Goal: Check status: Check status

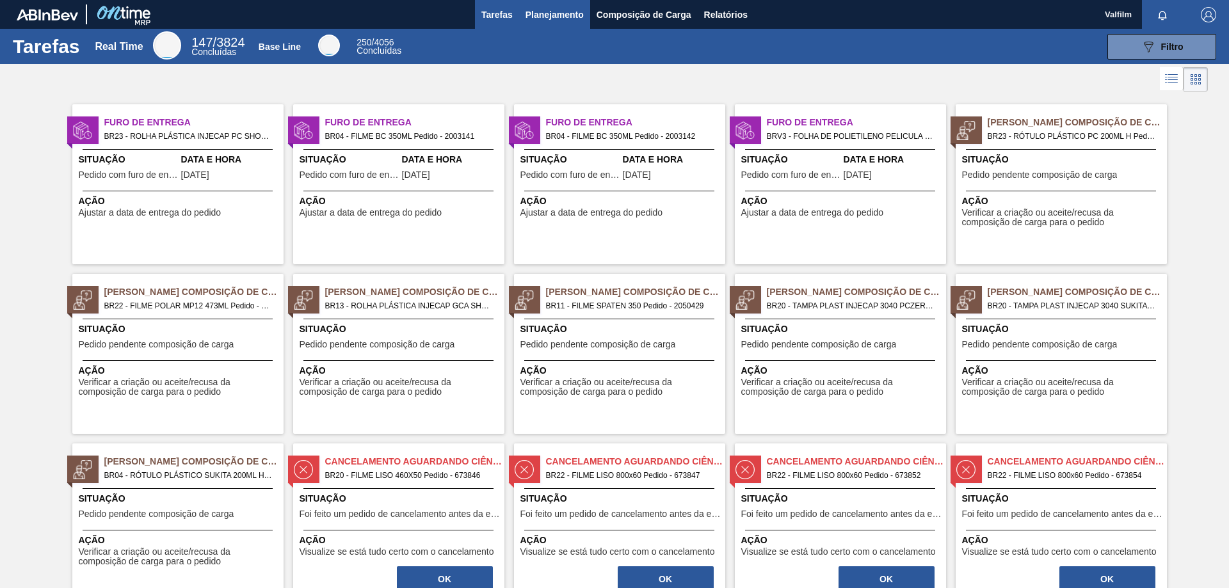
click at [544, 10] on span "Planejamento" at bounding box center [555, 14] width 58 height 15
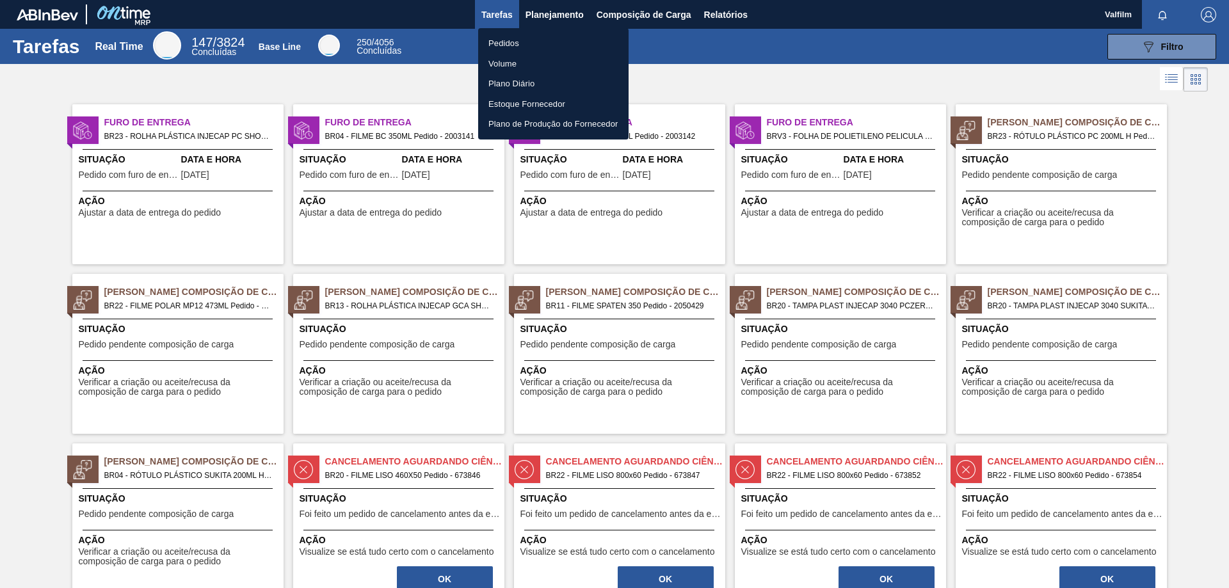
click at [515, 44] on li "Pedidos" at bounding box center [553, 43] width 150 height 20
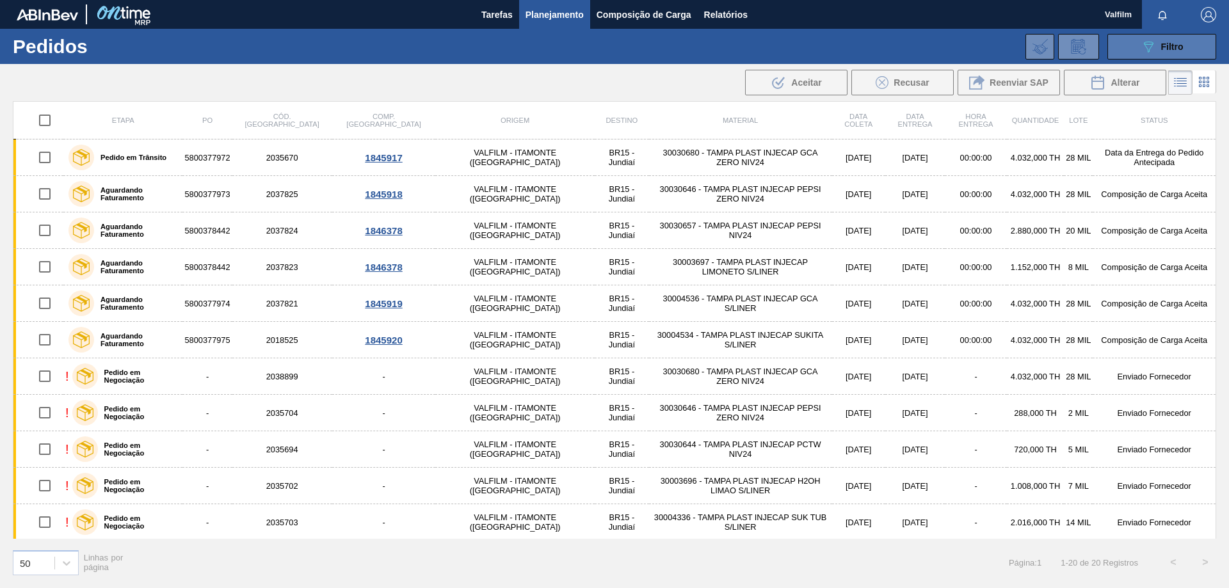
click at [1135, 38] on button "089F7B8B-B2A5-4AFE-B5C0-19BA573D28AC Filtro" at bounding box center [1162, 47] width 109 height 26
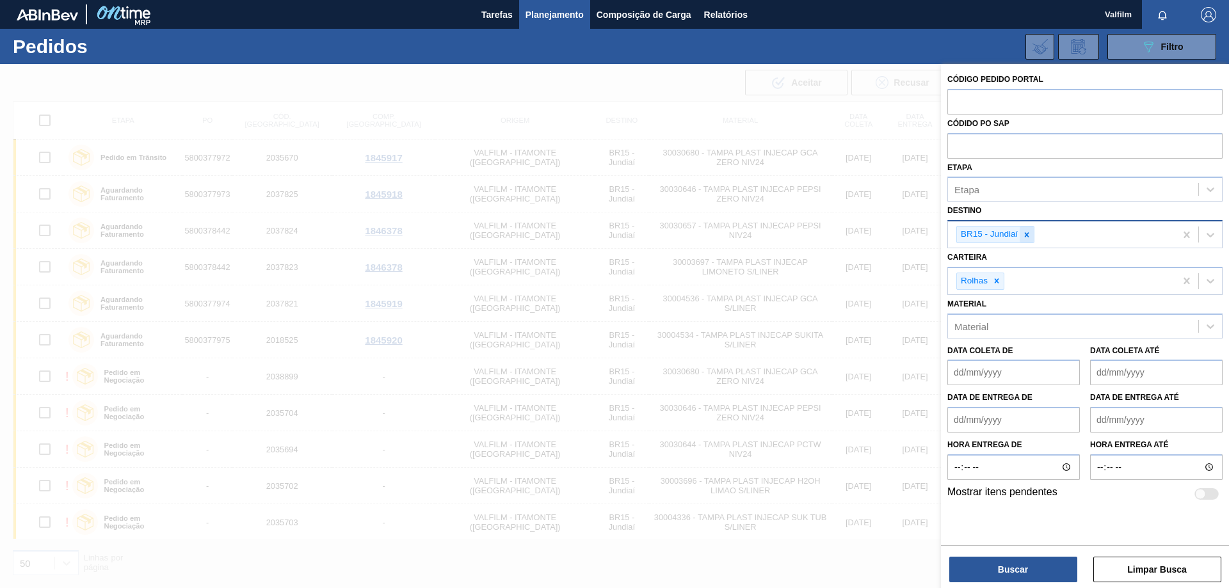
click at [1031, 235] on icon at bounding box center [1026, 234] width 9 height 9
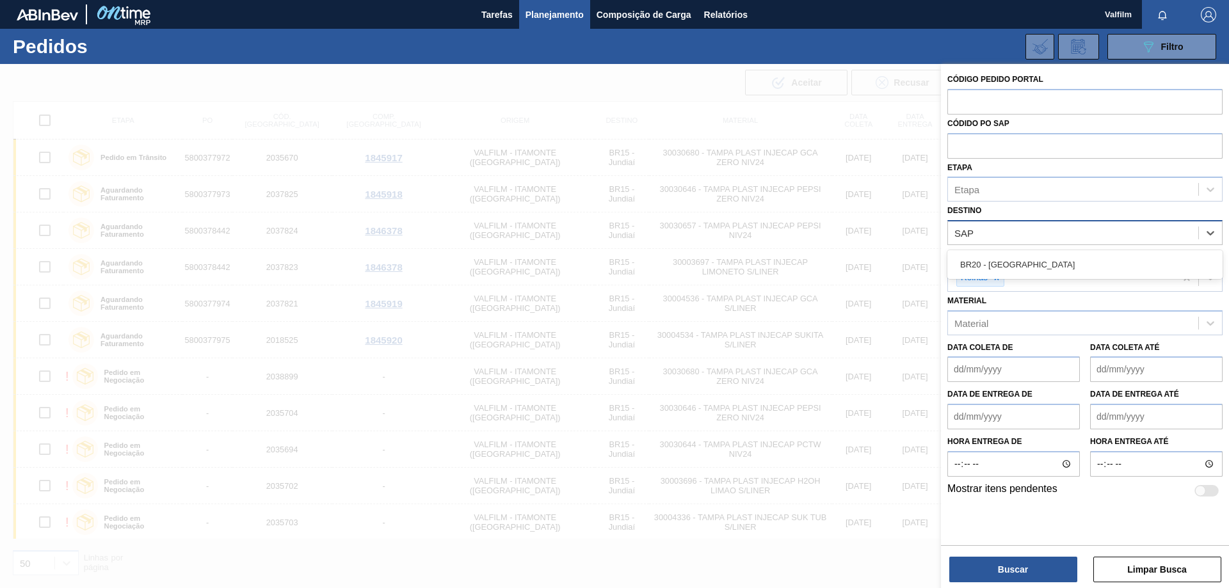
type input "SAPU"
click at [983, 261] on div "BR20 - [GEOGRAPHIC_DATA]" at bounding box center [1085, 265] width 275 height 24
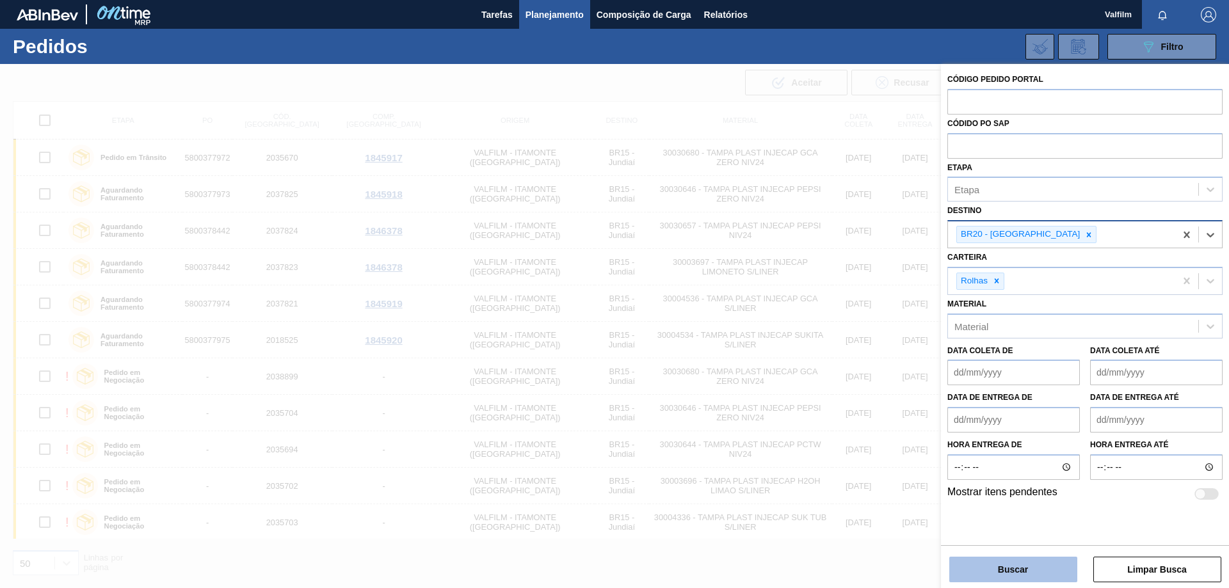
click at [1060, 569] on button "Buscar" at bounding box center [1013, 570] width 128 height 26
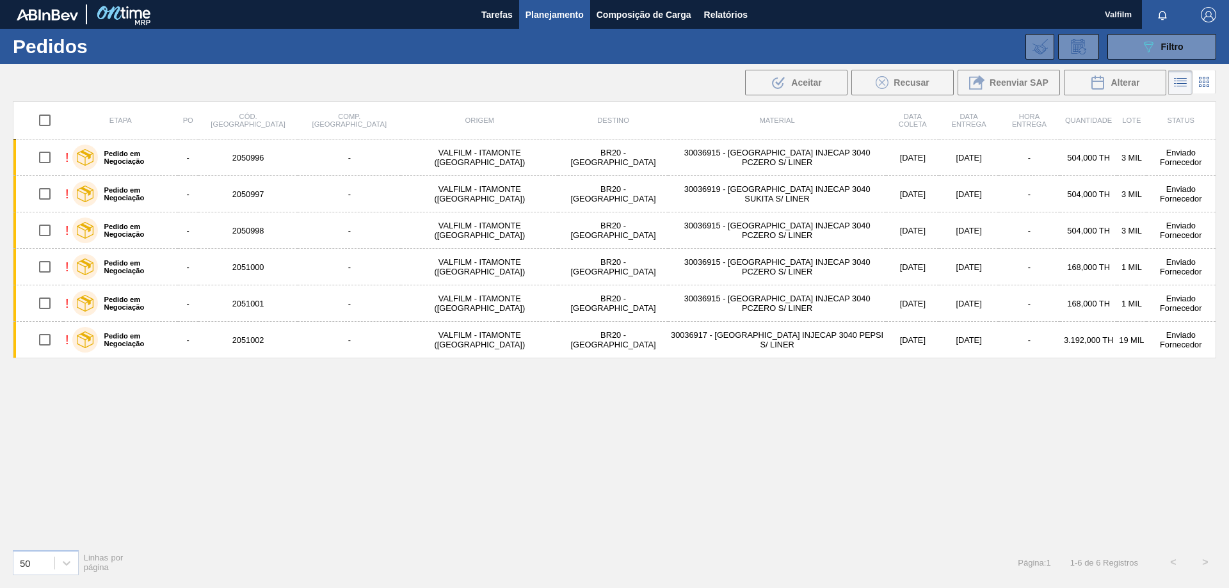
click at [821, 497] on div "Etapa PO Cód. Pedido Comp. Carga Origem Destino Material Data coleta Data Entre…" at bounding box center [615, 320] width 1204 height 438
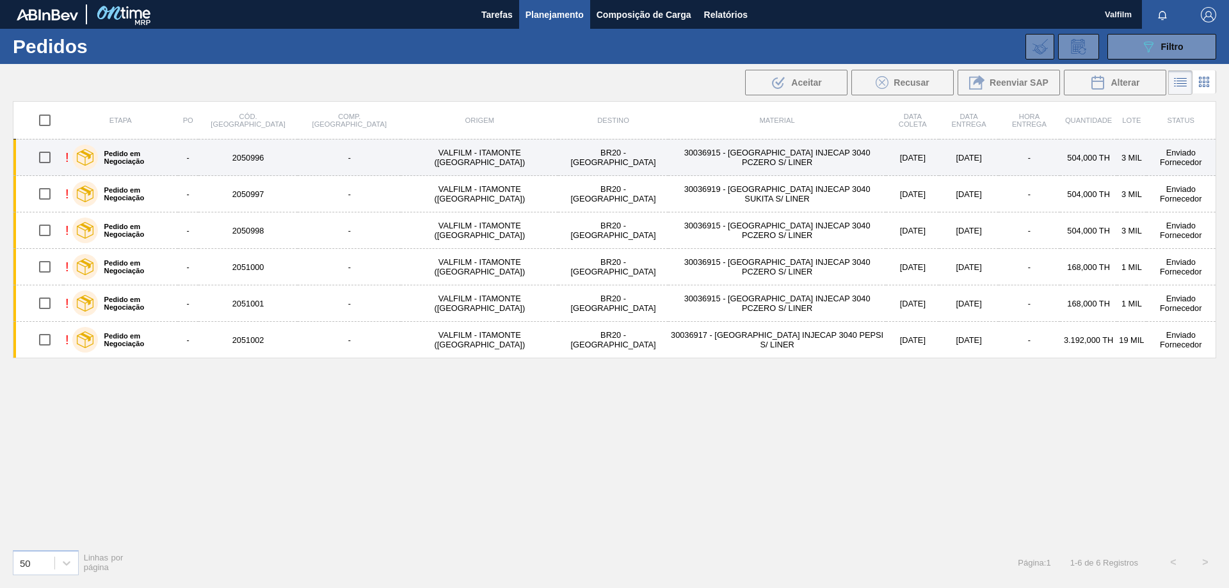
click at [695, 161] on td "30036915 - [GEOGRAPHIC_DATA] INJECAP 3040 PCZERO S/ LINER" at bounding box center [777, 158] width 218 height 36
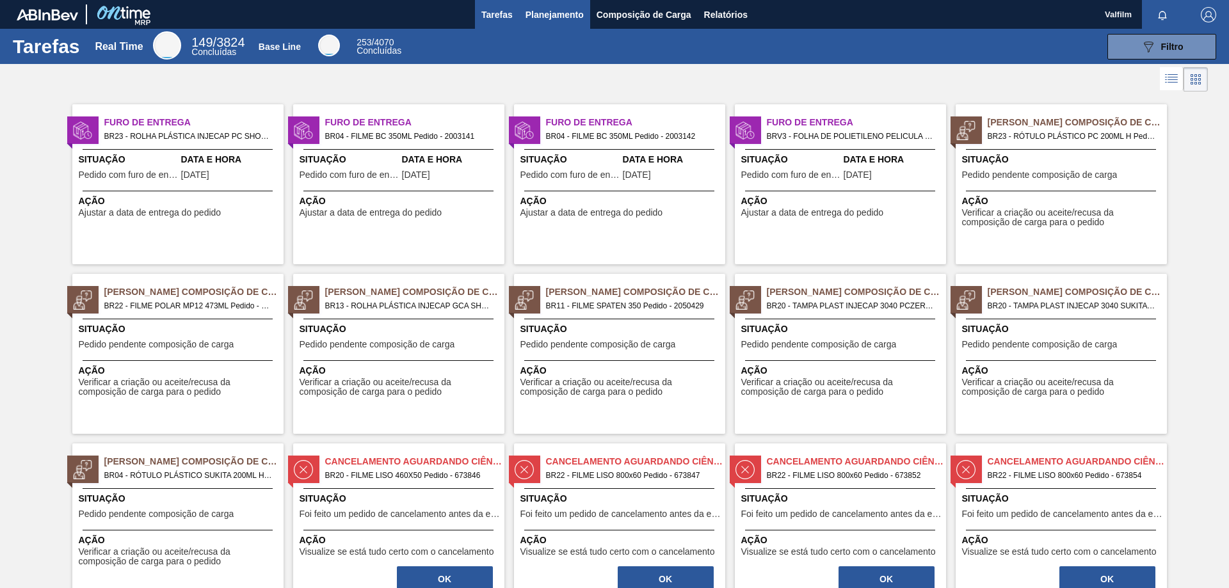
click at [542, 20] on span "Planejamento" at bounding box center [555, 14] width 58 height 15
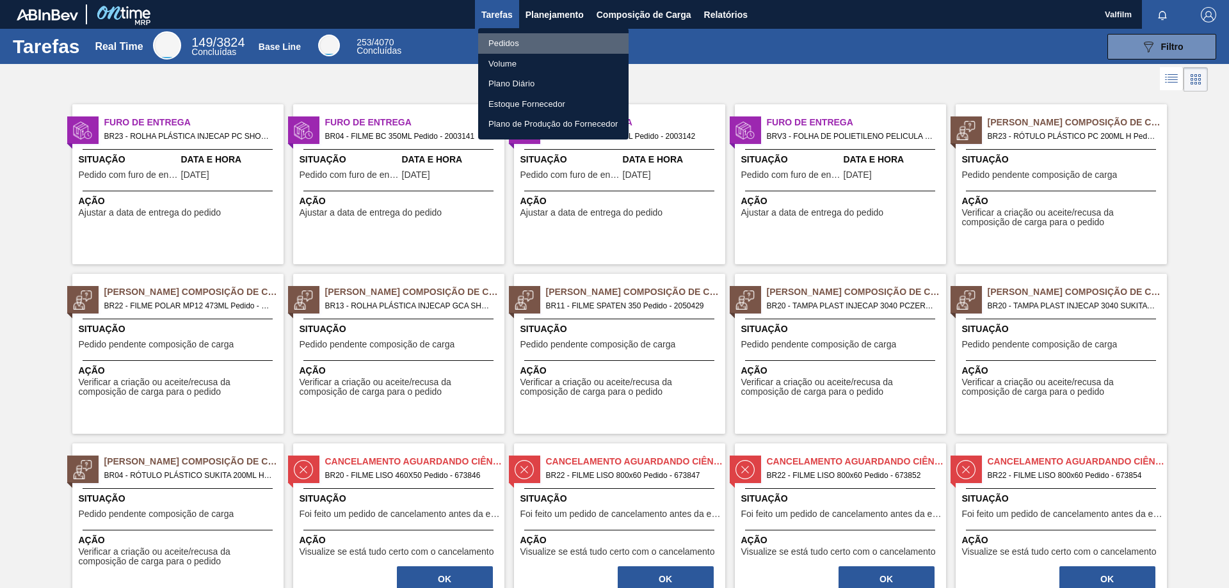
click at [521, 38] on li "Pedidos" at bounding box center [553, 43] width 150 height 20
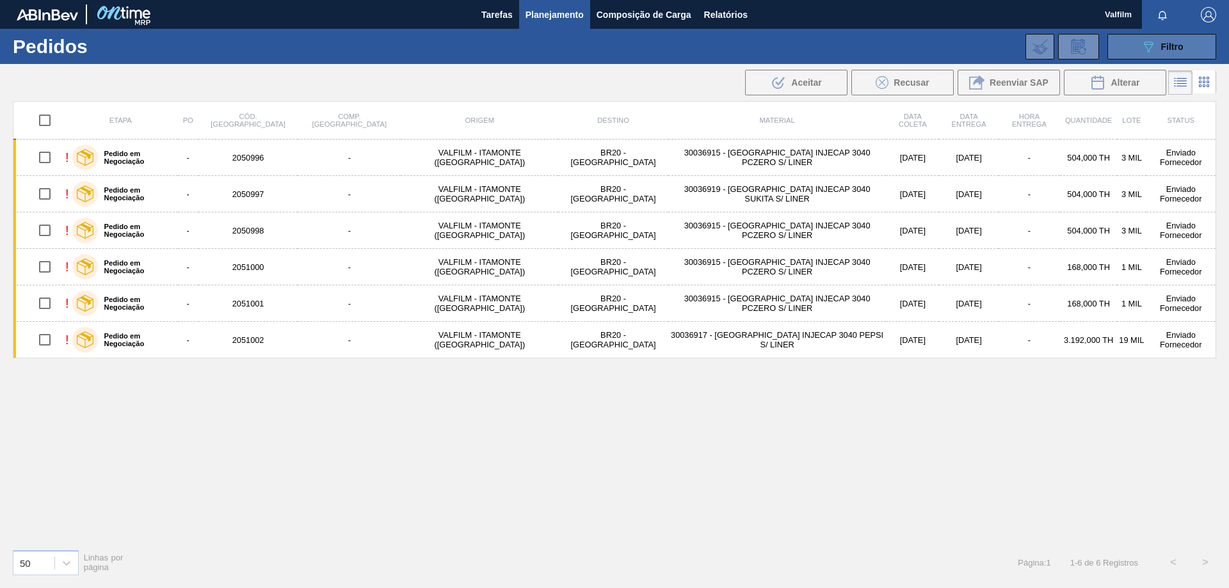
click at [1127, 54] on button "089F7B8B-B2A5-4AFE-B5C0-19BA573D28AC Filtro" at bounding box center [1162, 47] width 109 height 26
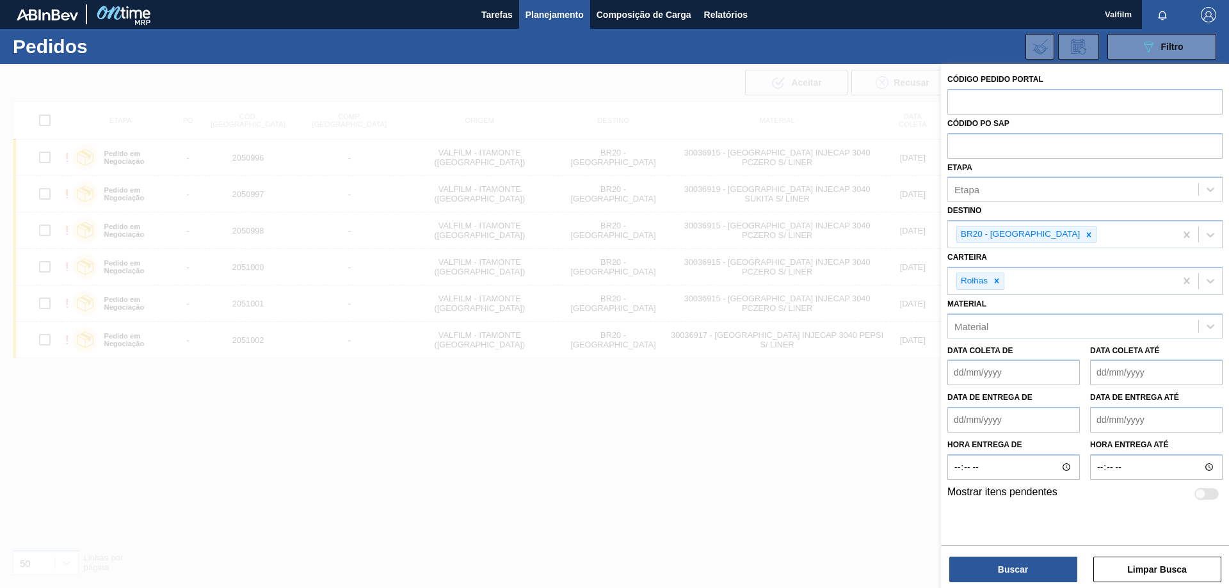
click at [695, 534] on div at bounding box center [614, 358] width 1229 height 588
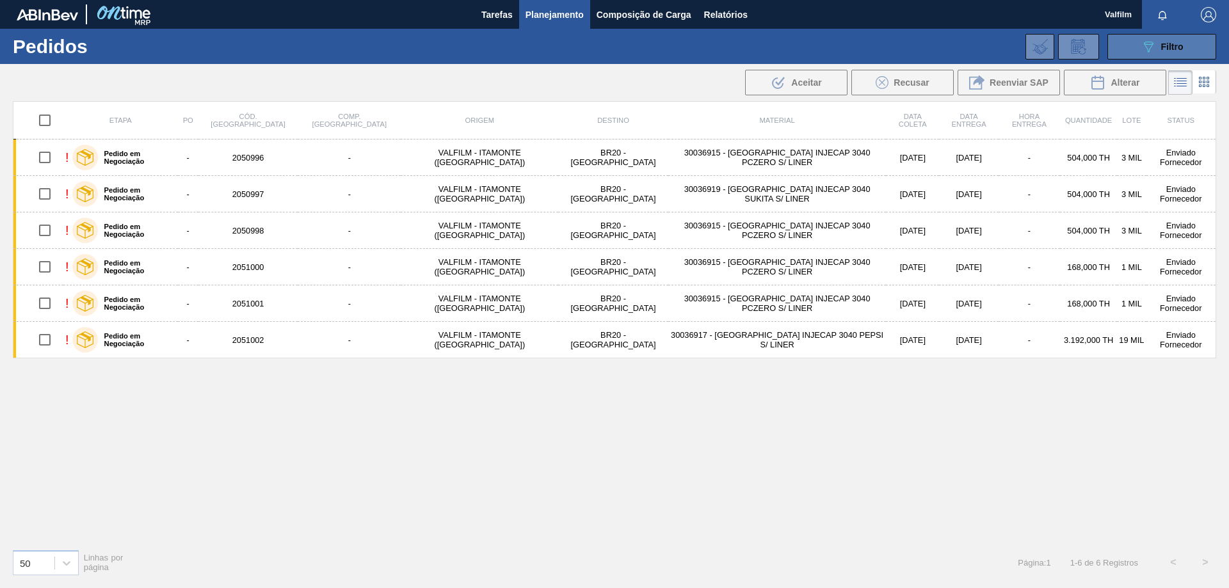
click at [1143, 52] on icon "089F7B8B-B2A5-4AFE-B5C0-19BA573D28AC" at bounding box center [1148, 46] width 15 height 15
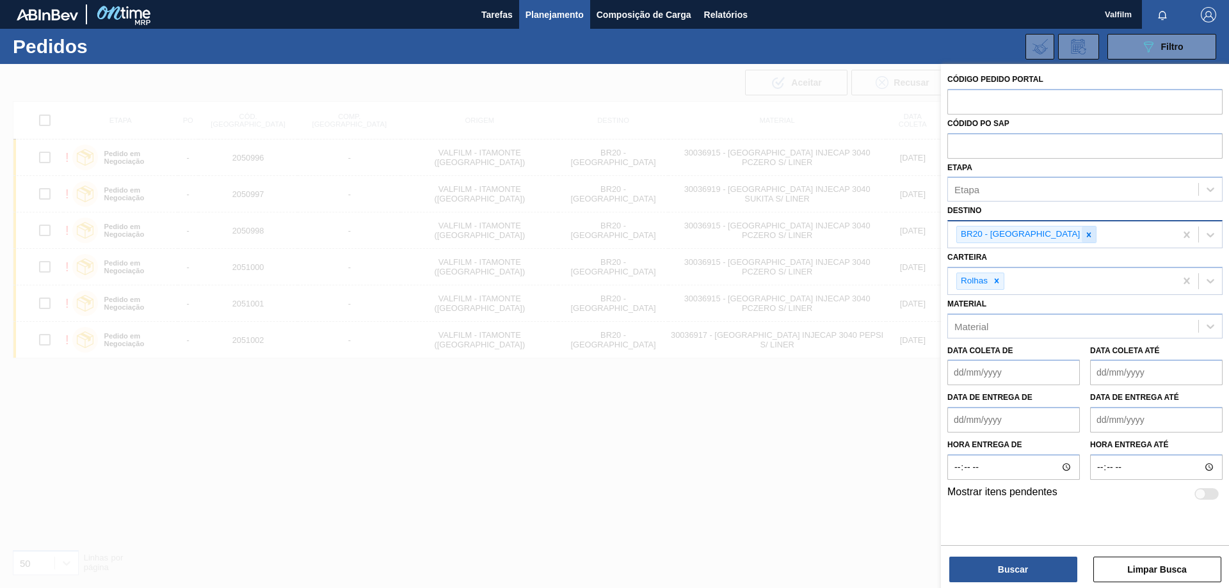
click at [1085, 232] on icon at bounding box center [1089, 234] width 9 height 9
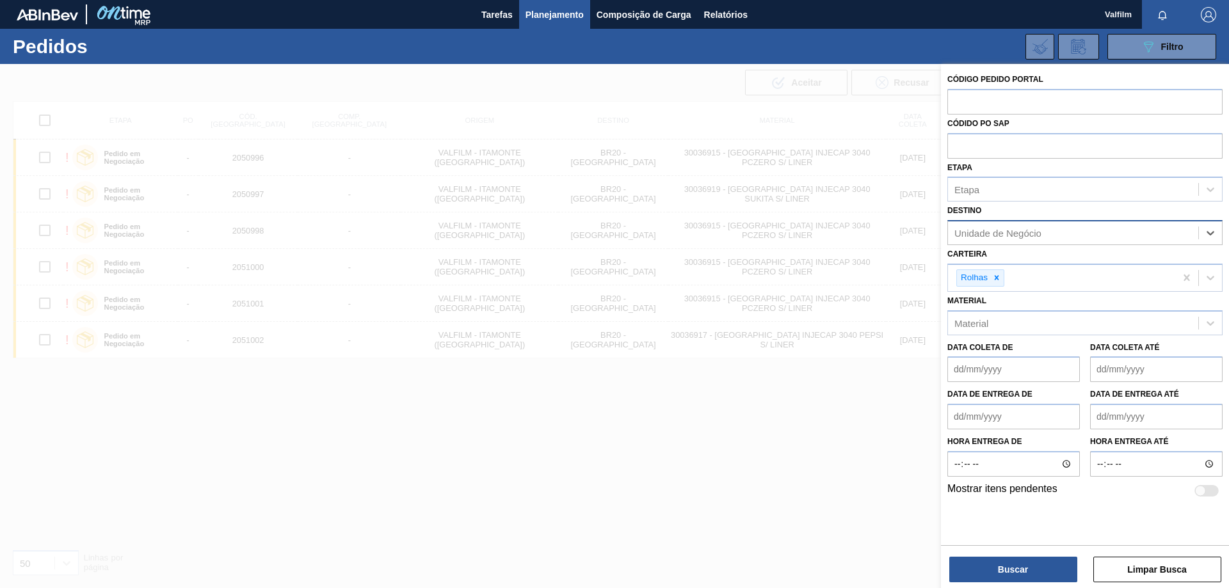
click at [1040, 232] on div "Unidade de Negócio" at bounding box center [998, 233] width 87 height 11
click at [382, 456] on div at bounding box center [614, 358] width 1229 height 588
